Goal: Navigation & Orientation: Find specific page/section

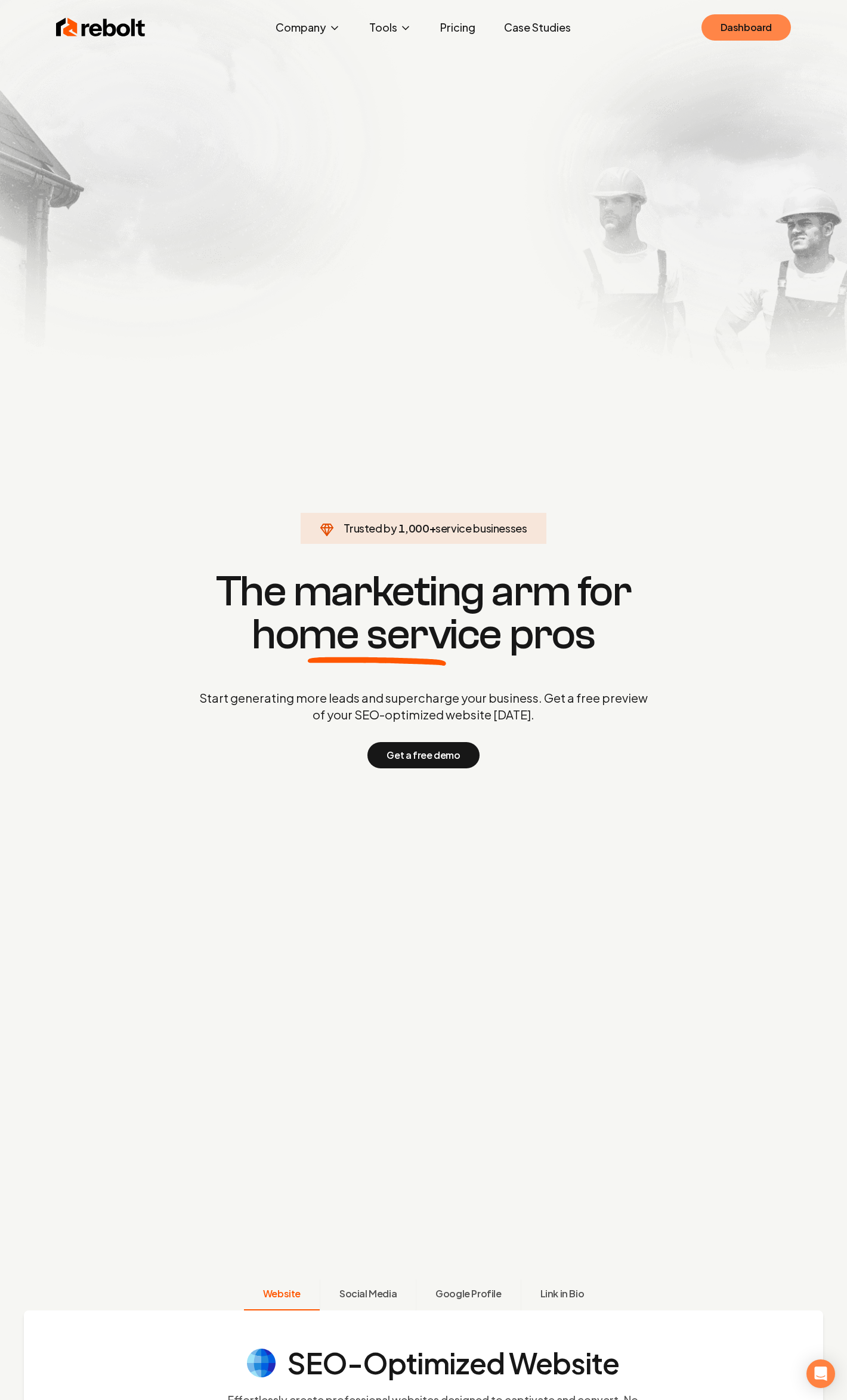
click at [757, 19] on link "Dashboard" at bounding box center [746, 28] width 89 height 27
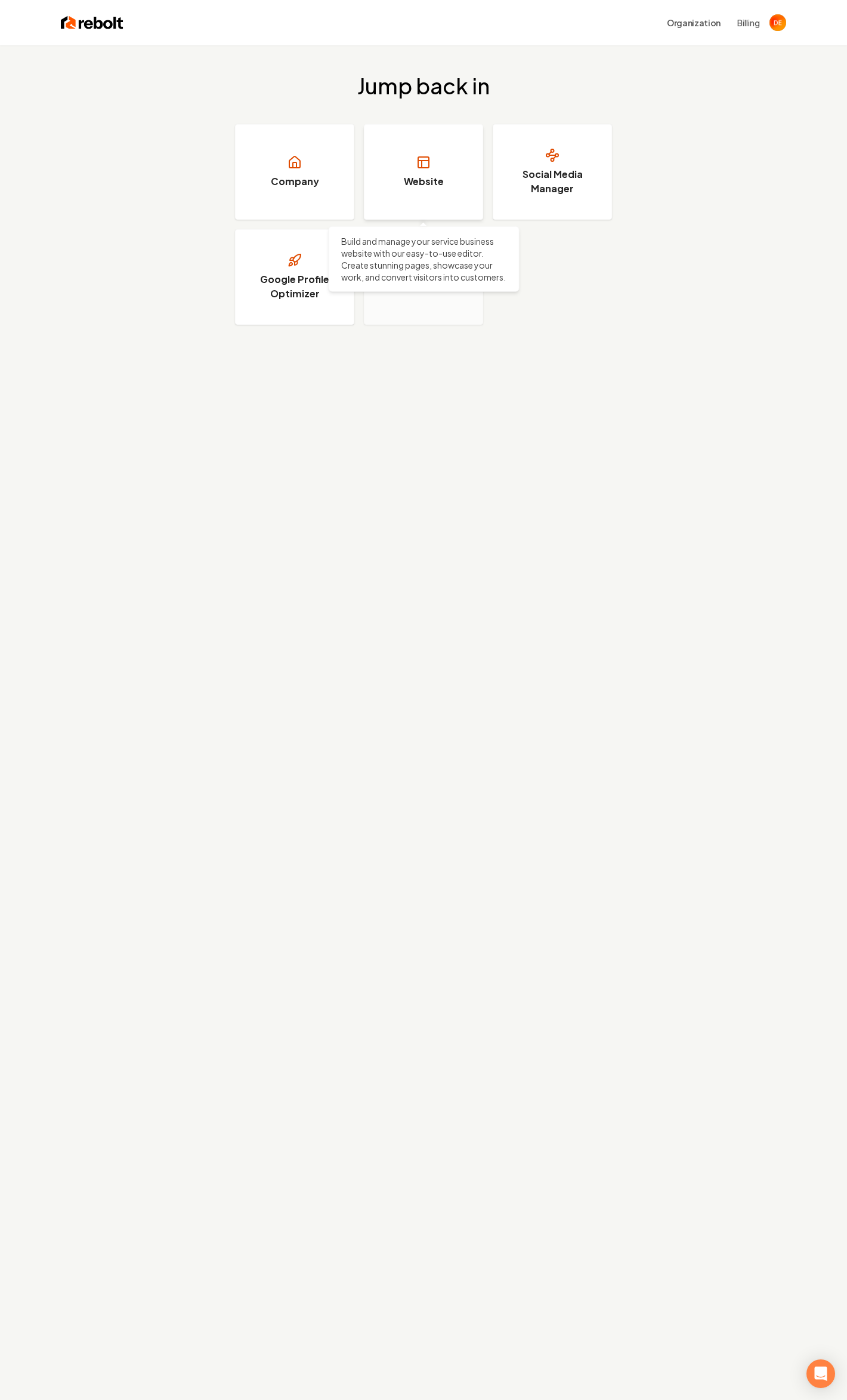
click at [418, 166] on rect at bounding box center [424, 162] width 11 height 11
